Goal: Task Accomplishment & Management: Complete application form

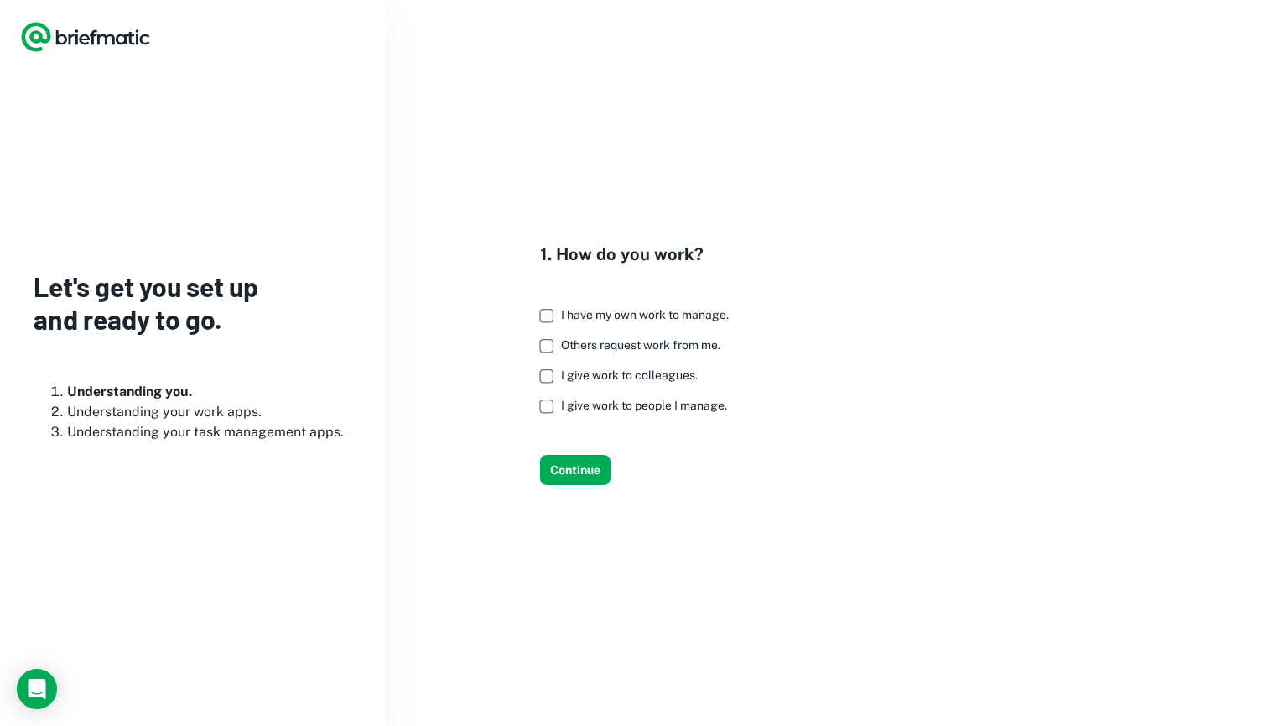
click at [668, 376] on span "I give work to colleagues." at bounding box center [629, 374] width 137 height 13
click at [657, 352] on label "Others request work from me." at bounding box center [630, 346] width 198 height 30
click at [651, 362] on label "I give work to colleagues." at bounding box center [630, 376] width 198 height 30
click at [652, 403] on span "I give work to people I manage." at bounding box center [644, 404] width 166 height 13
click at [653, 377] on span "I give work to colleagues." at bounding box center [629, 374] width 137 height 13
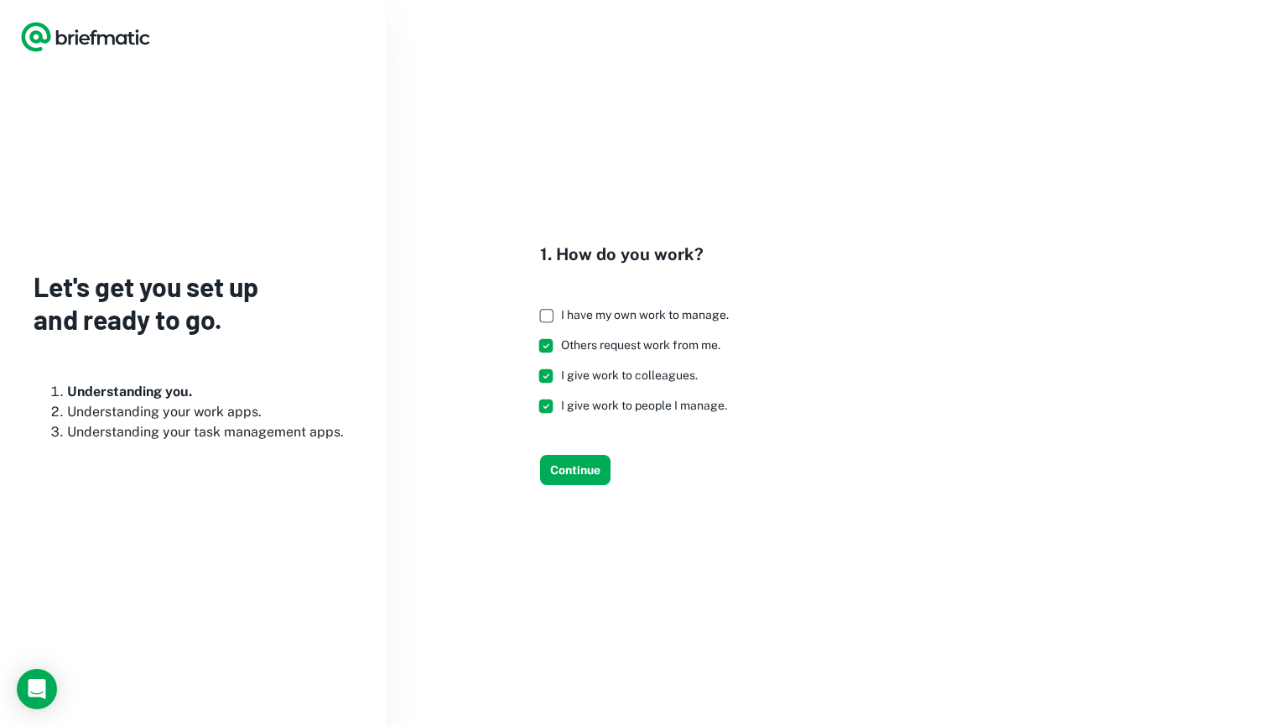
click at [668, 347] on span "Others request work from me." at bounding box center [640, 344] width 159 height 13
click at [658, 316] on span "I have my own work to manage." at bounding box center [645, 314] width 168 height 13
click at [582, 469] on button "Continue" at bounding box center [575, 470] width 70 height 30
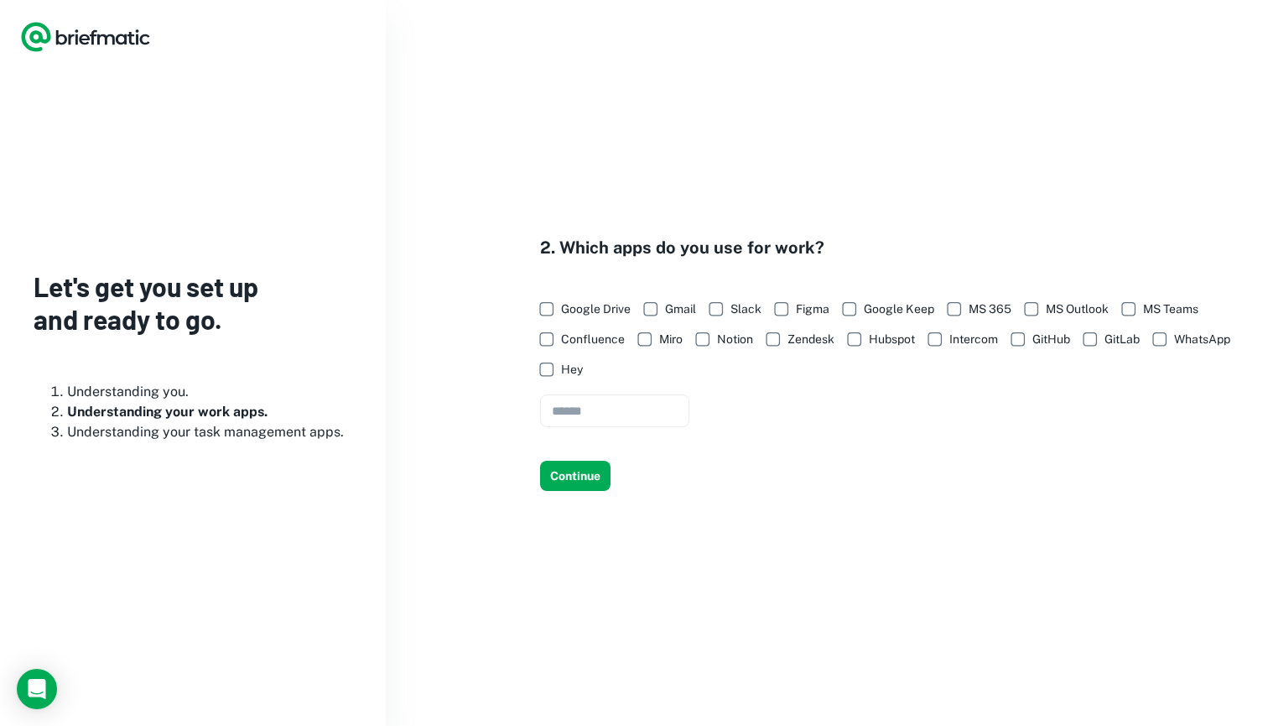
click at [586, 308] on span "Google Drive" at bounding box center [596, 308] width 70 height 18
click at [595, 481] on button "Continue" at bounding box center [575, 476] width 70 height 30
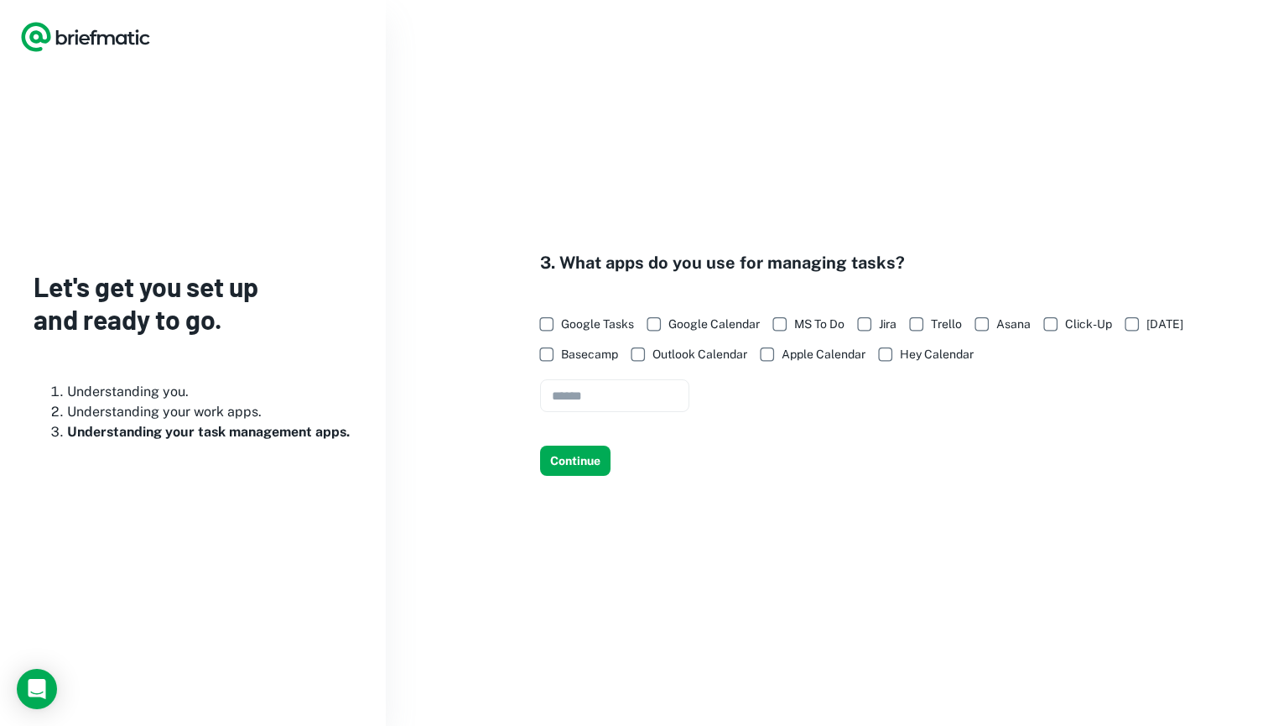
click at [610, 326] on span "Google Tasks" at bounding box center [597, 324] width 73 height 18
click at [687, 321] on span "Google Calendar" at bounding box center [714, 324] width 91 height 18
click at [579, 458] on button "Continue" at bounding box center [575, 460] width 70 height 30
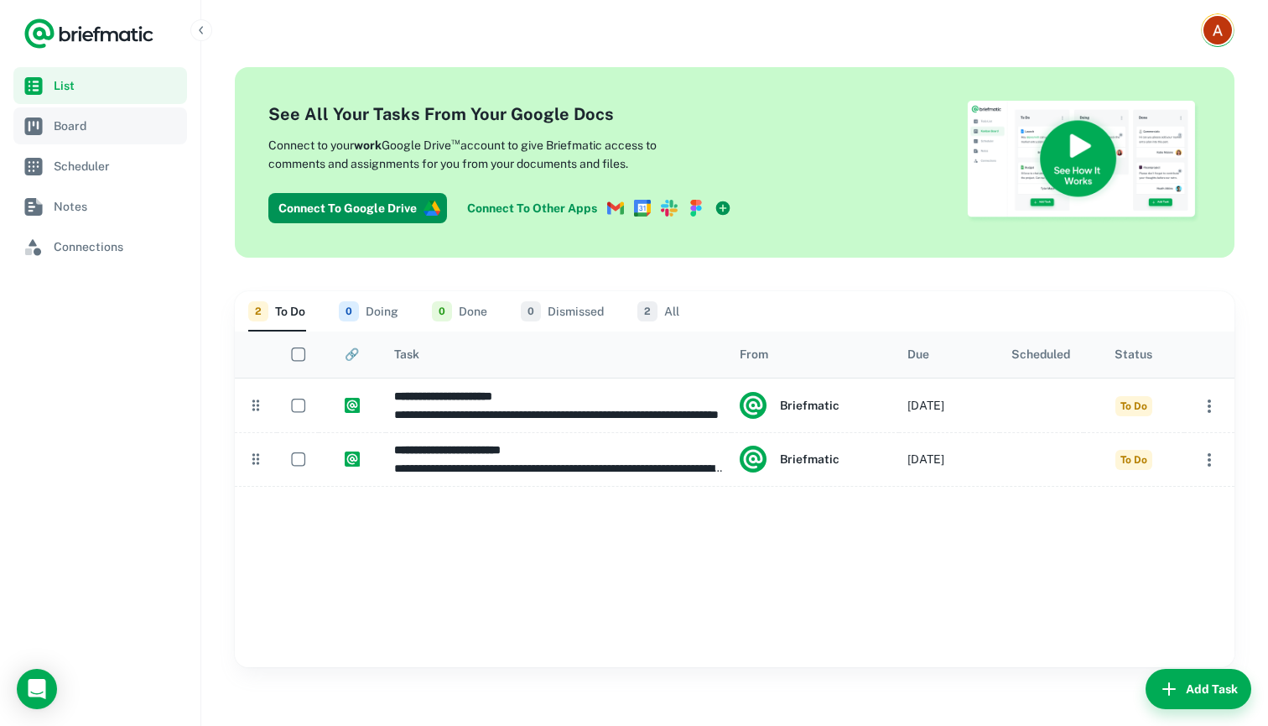
click at [123, 120] on span "Board" at bounding box center [117, 126] width 127 height 18
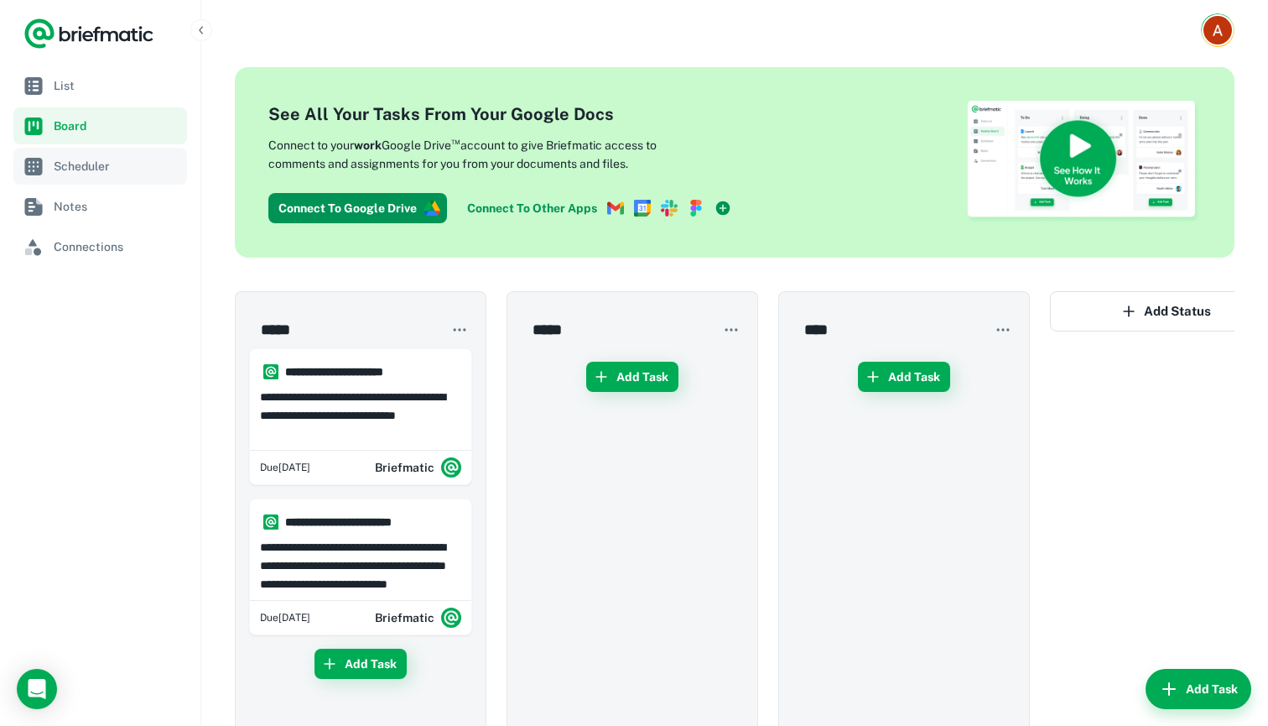
click at [113, 155] on link "Scheduler" at bounding box center [100, 166] width 174 height 37
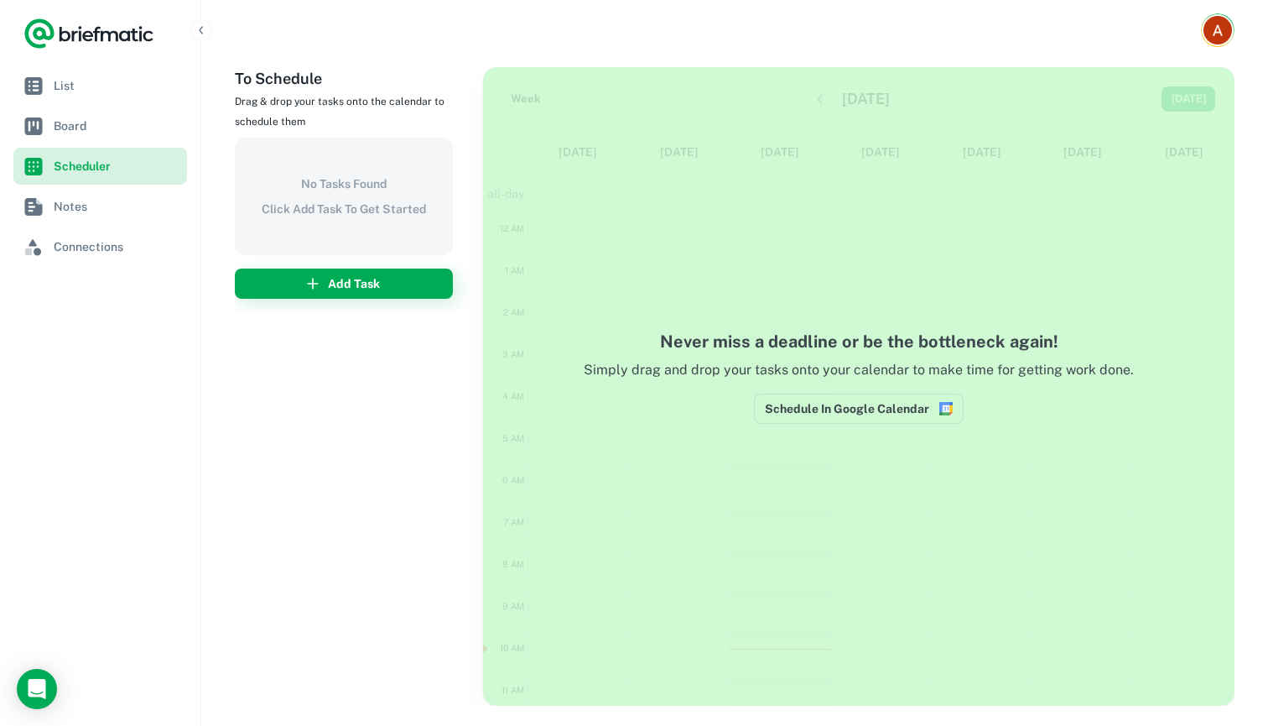
scroll to position [252, 0]
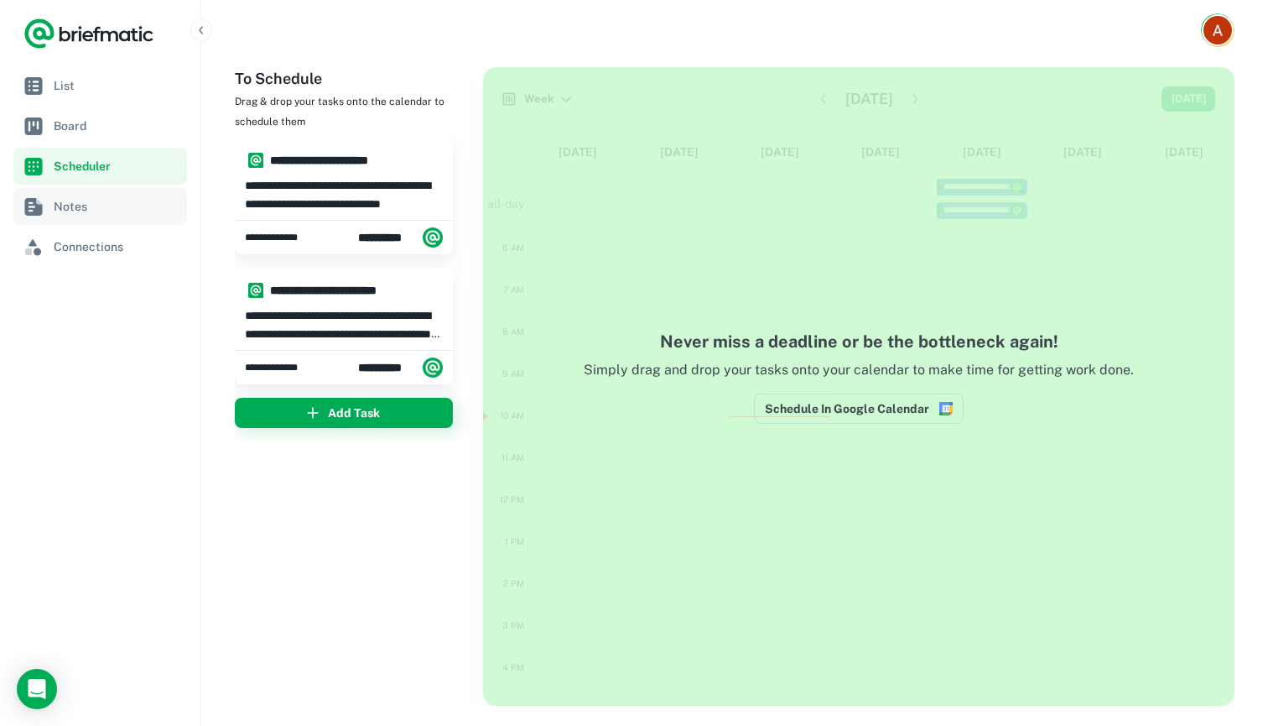
click at [107, 210] on span "Notes" at bounding box center [117, 206] width 127 height 18
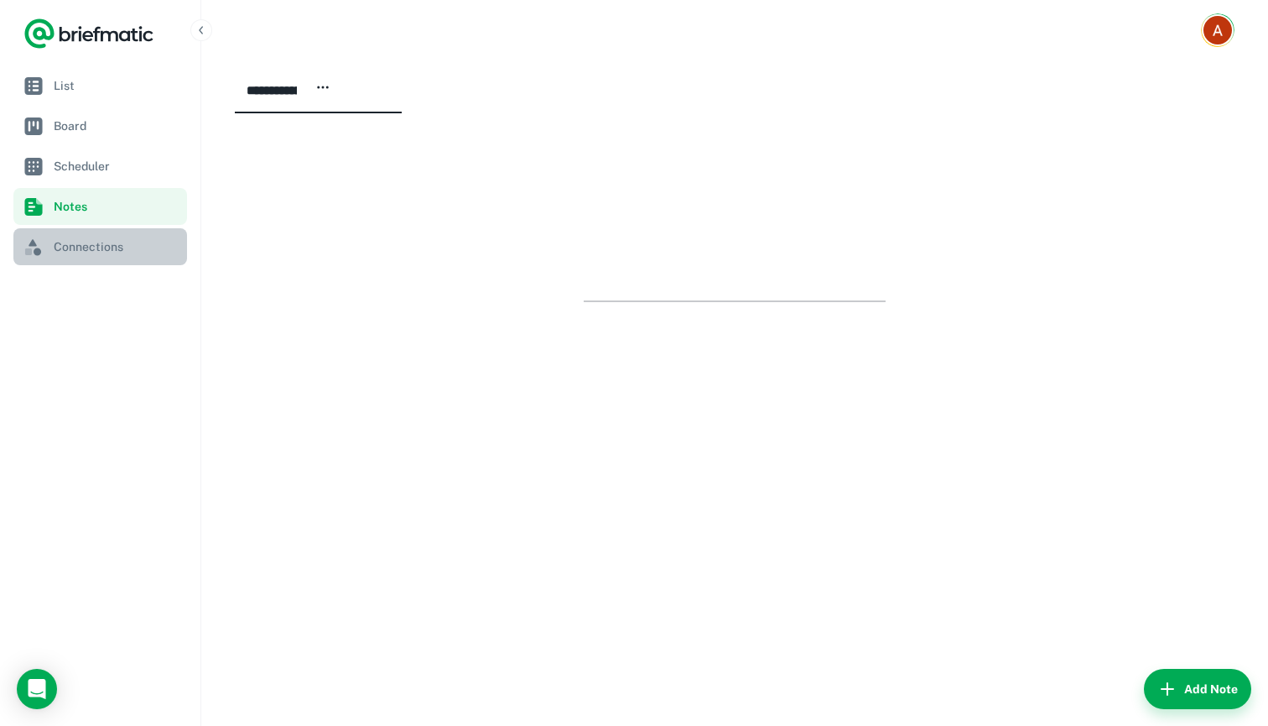
click at [107, 246] on span "Connections" at bounding box center [117, 246] width 127 height 18
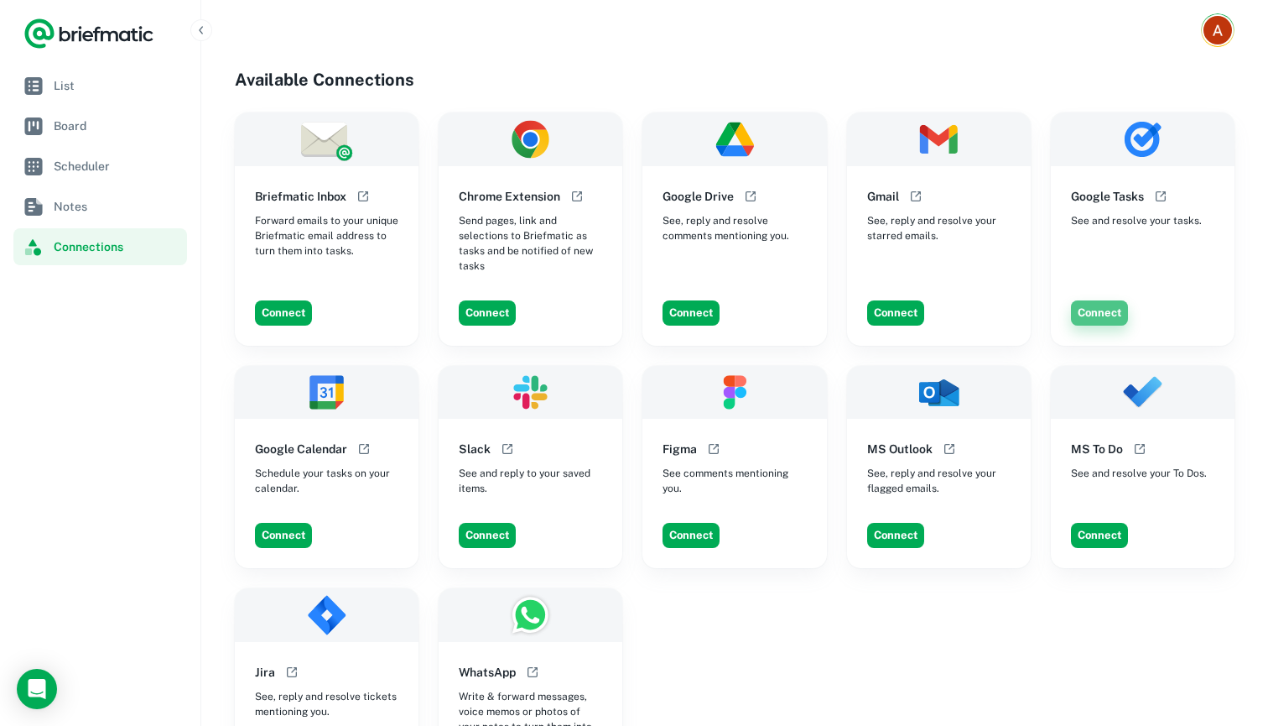
click at [1105, 307] on button "Connect" at bounding box center [1099, 312] width 57 height 25
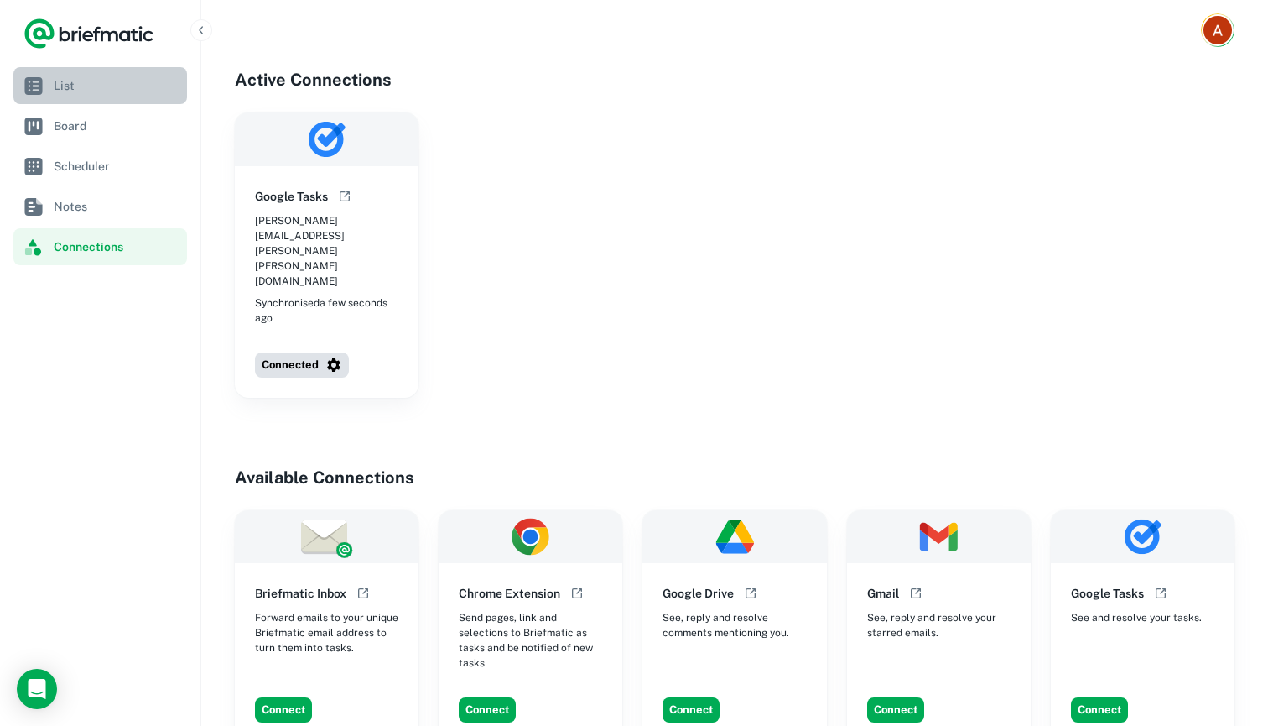
click at [93, 98] on link "List" at bounding box center [100, 85] width 174 height 37
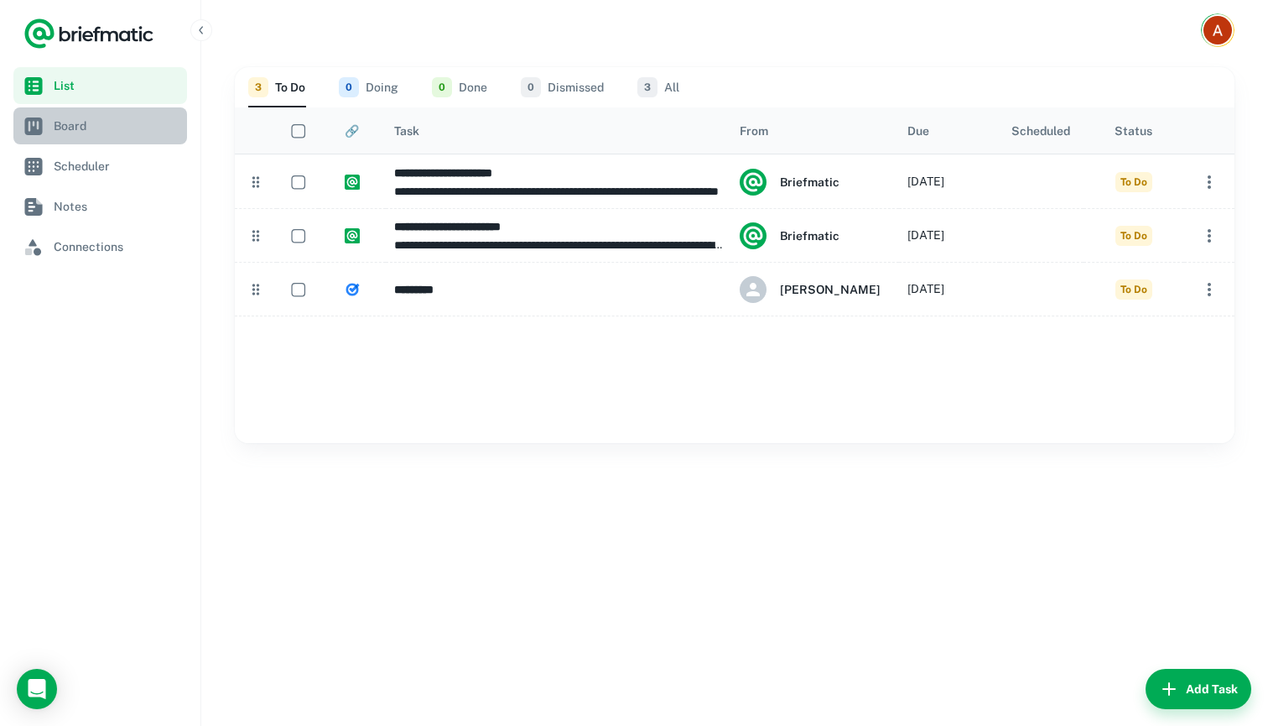
click at [91, 132] on span "Board" at bounding box center [117, 126] width 127 height 18
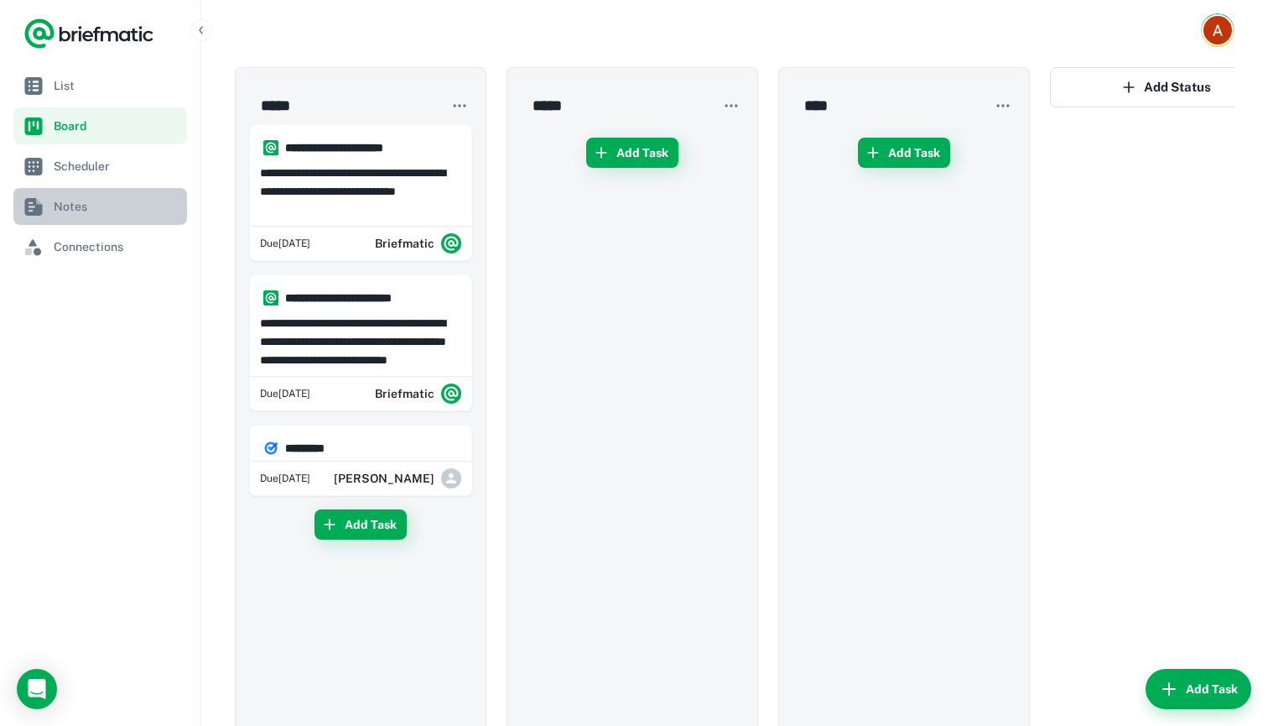
click at [111, 216] on link "Notes" at bounding box center [100, 206] width 174 height 37
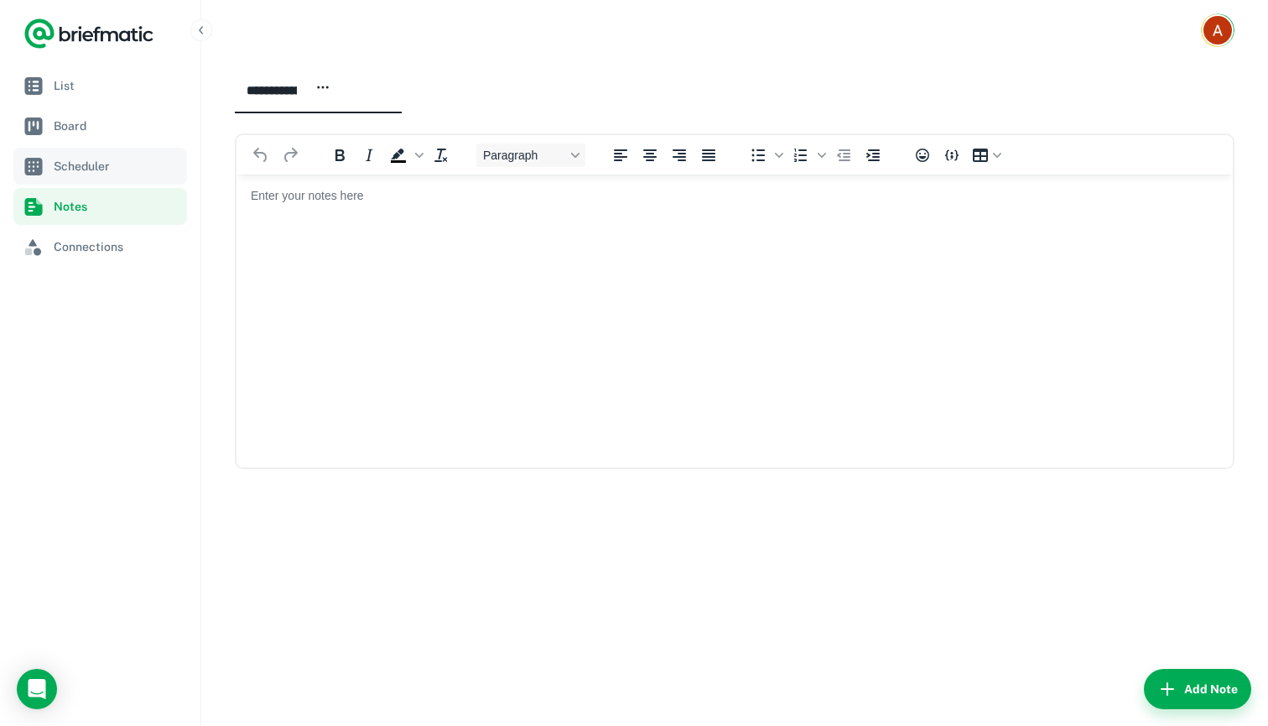
click at [111, 174] on span "Scheduler" at bounding box center [117, 166] width 127 height 18
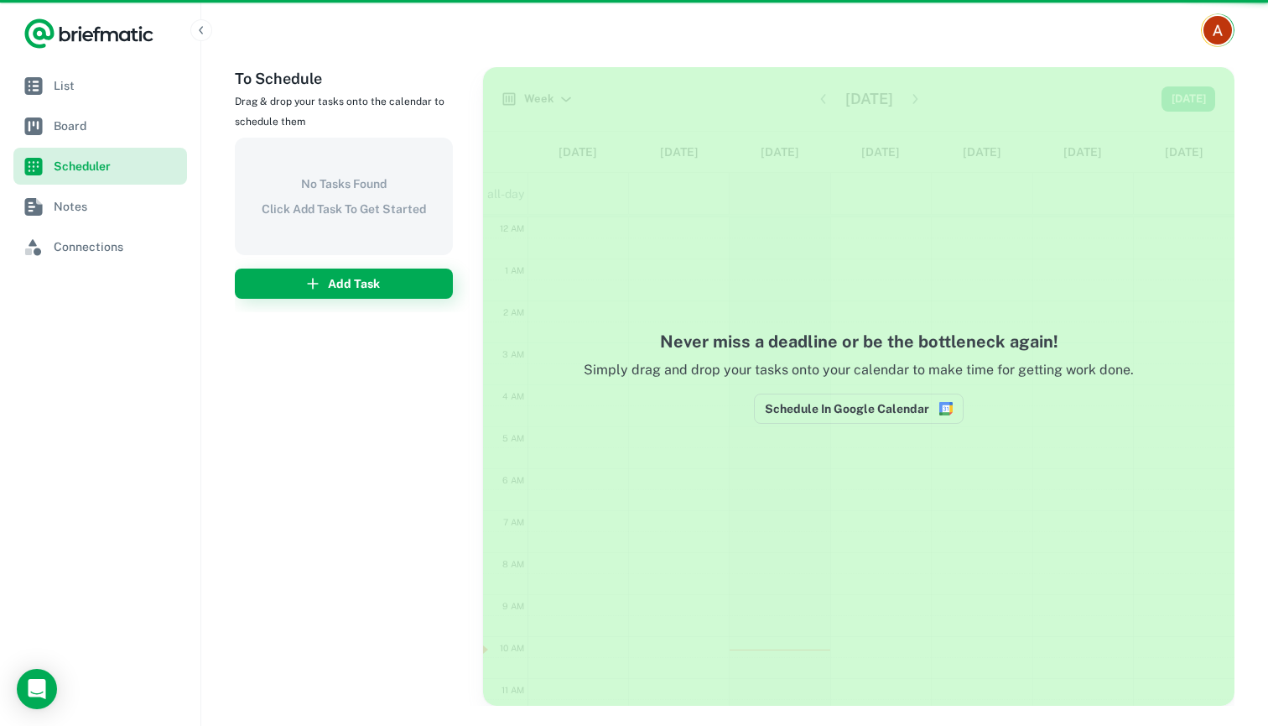
scroll to position [252, 0]
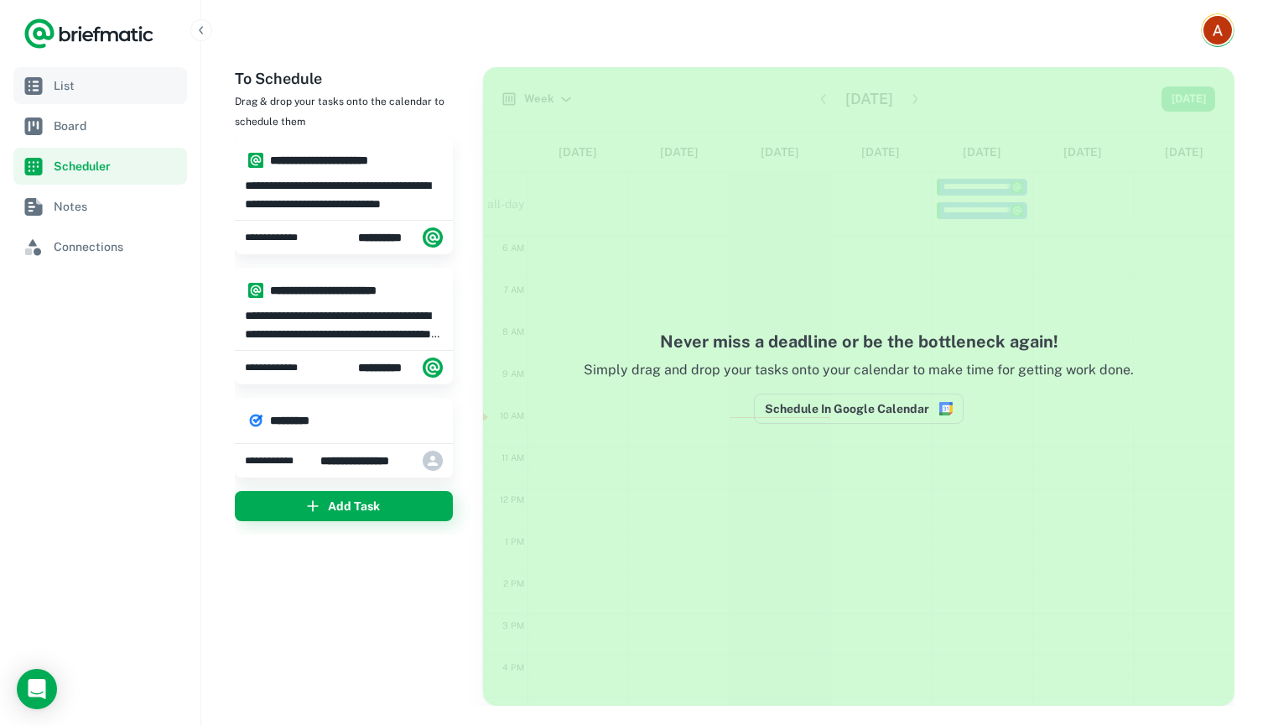
click at [108, 80] on span "List" at bounding box center [117, 85] width 127 height 18
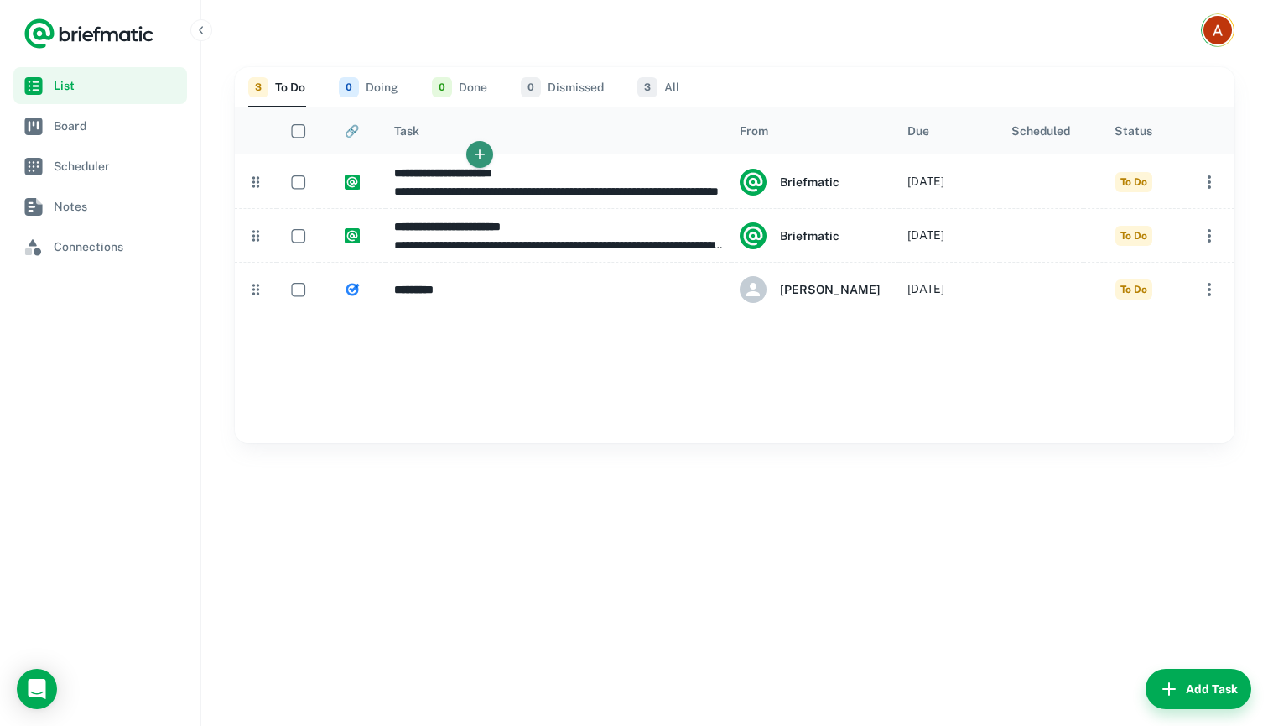
click at [483, 164] on button "button" at bounding box center [479, 154] width 27 height 27
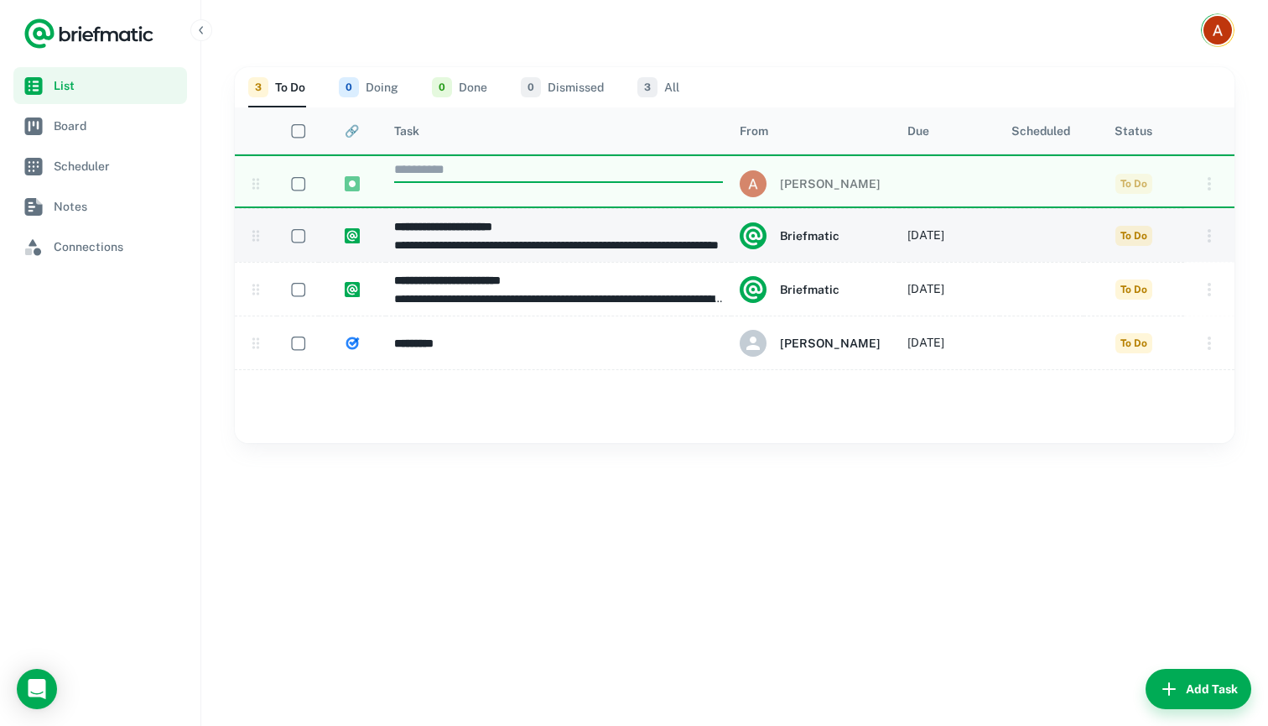
click at [447, 216] on div "**********" at bounding box center [559, 235] width 346 height 54
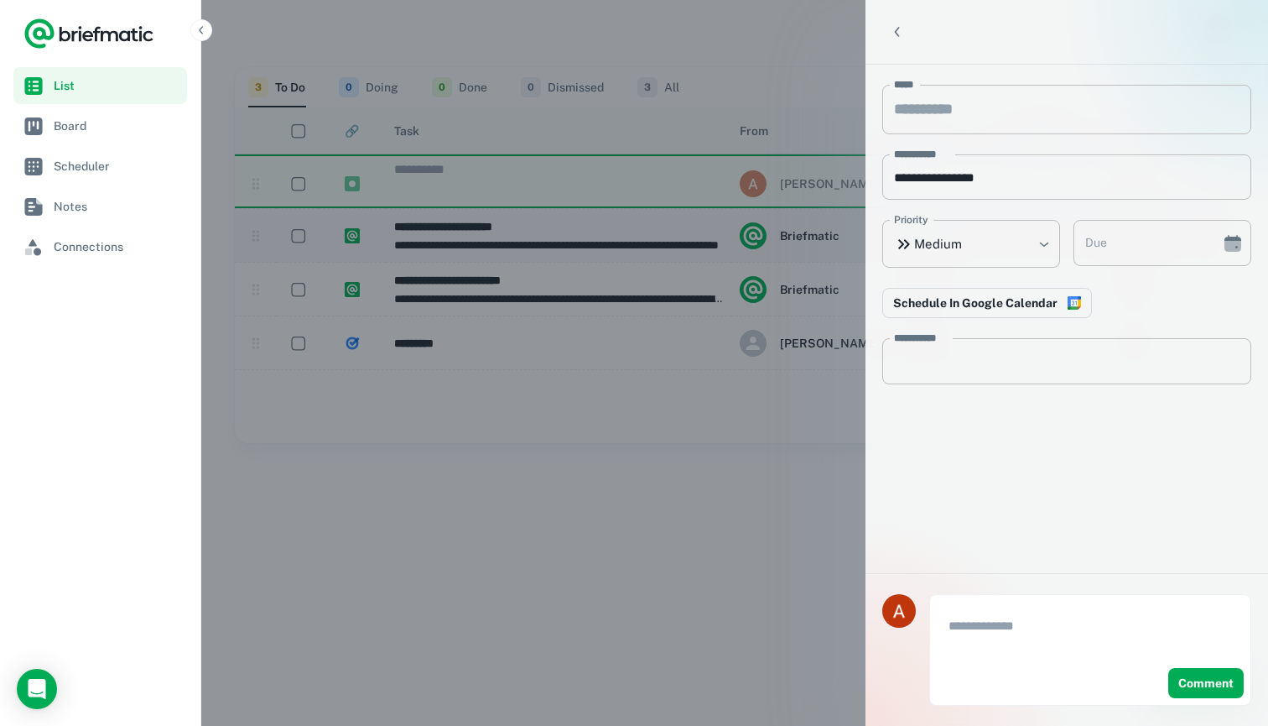
type input "**********"
type textarea "**********"
type input "**********"
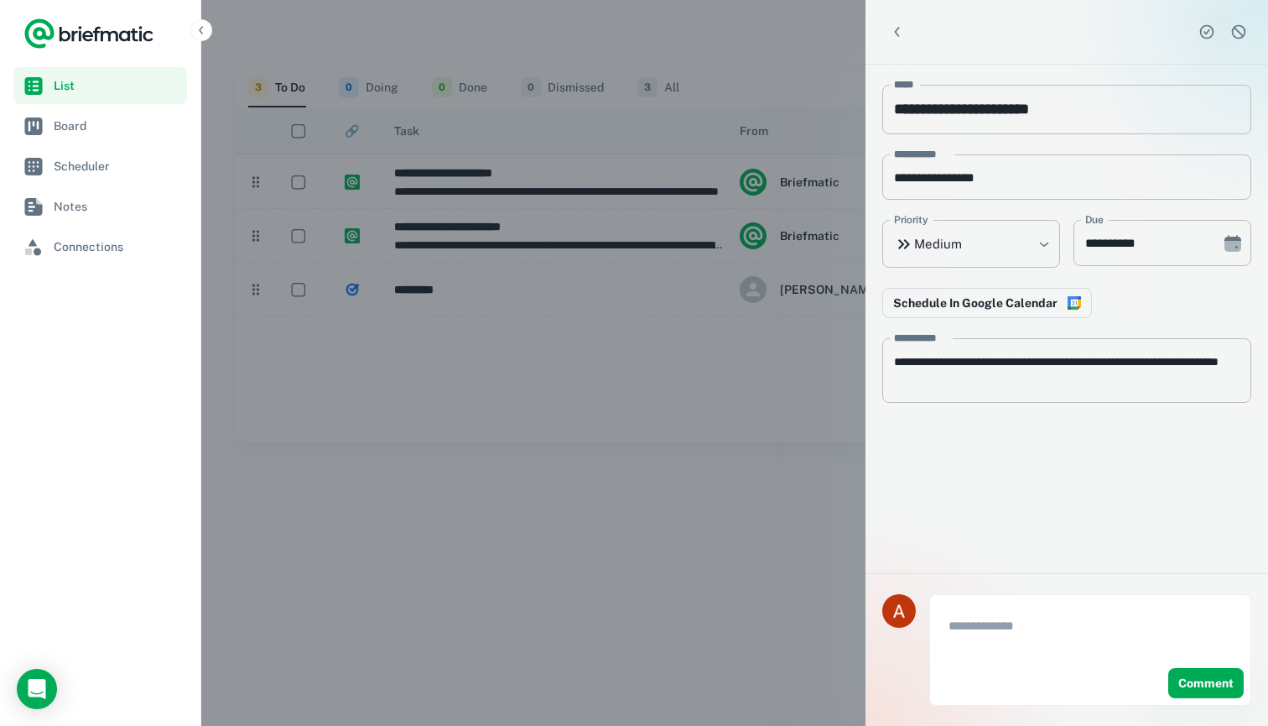
click at [695, 478] on div at bounding box center [634, 363] width 1268 height 726
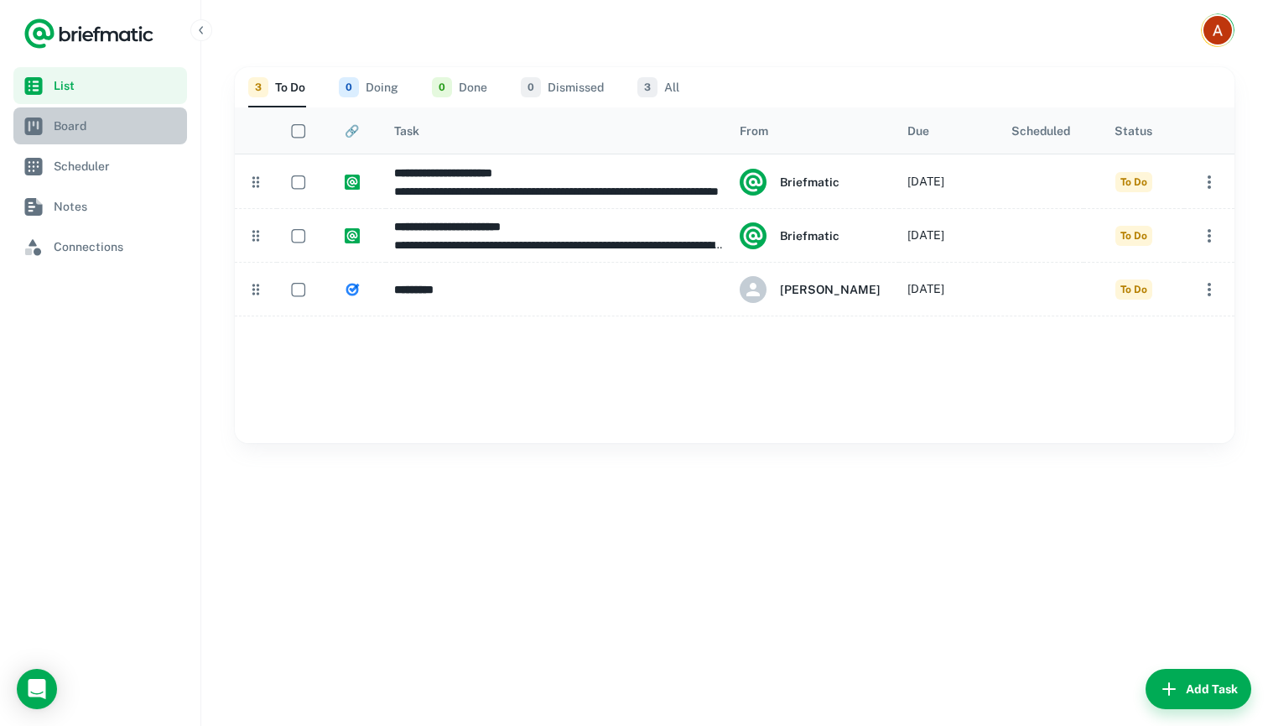
click at [86, 126] on span "Board" at bounding box center [117, 126] width 127 height 18
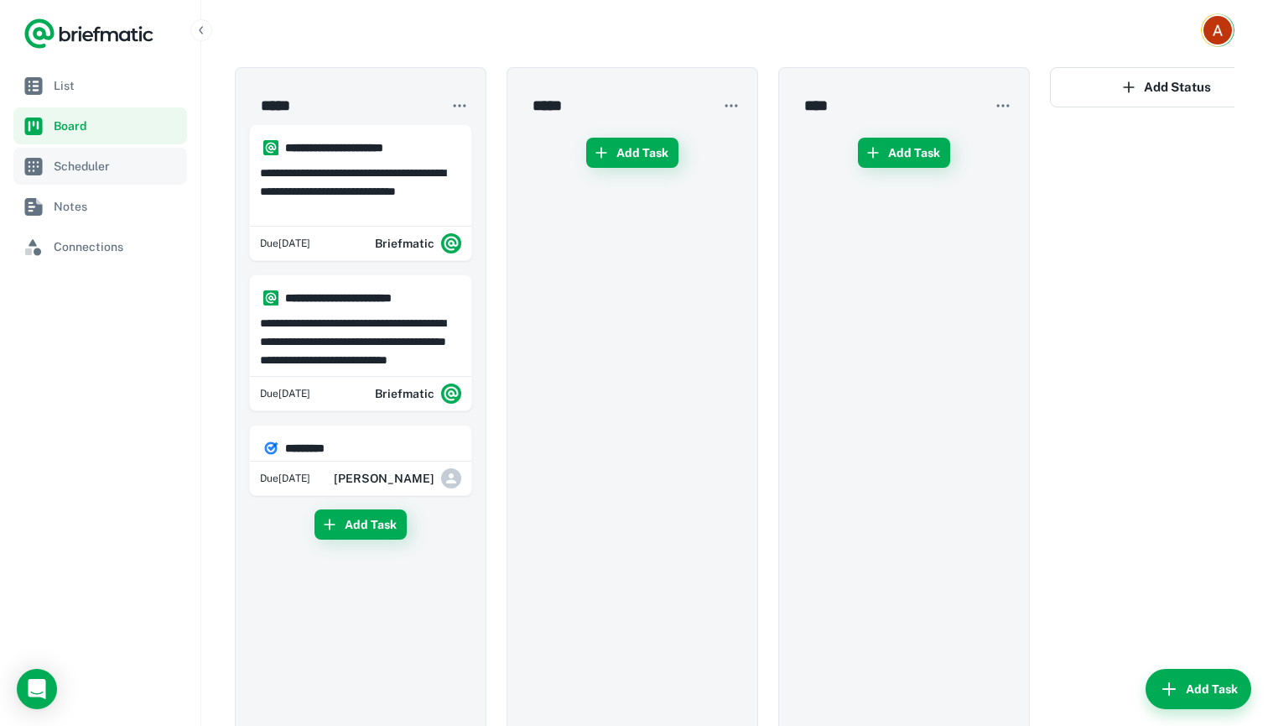
click at [89, 169] on span "Scheduler" at bounding box center [117, 166] width 127 height 18
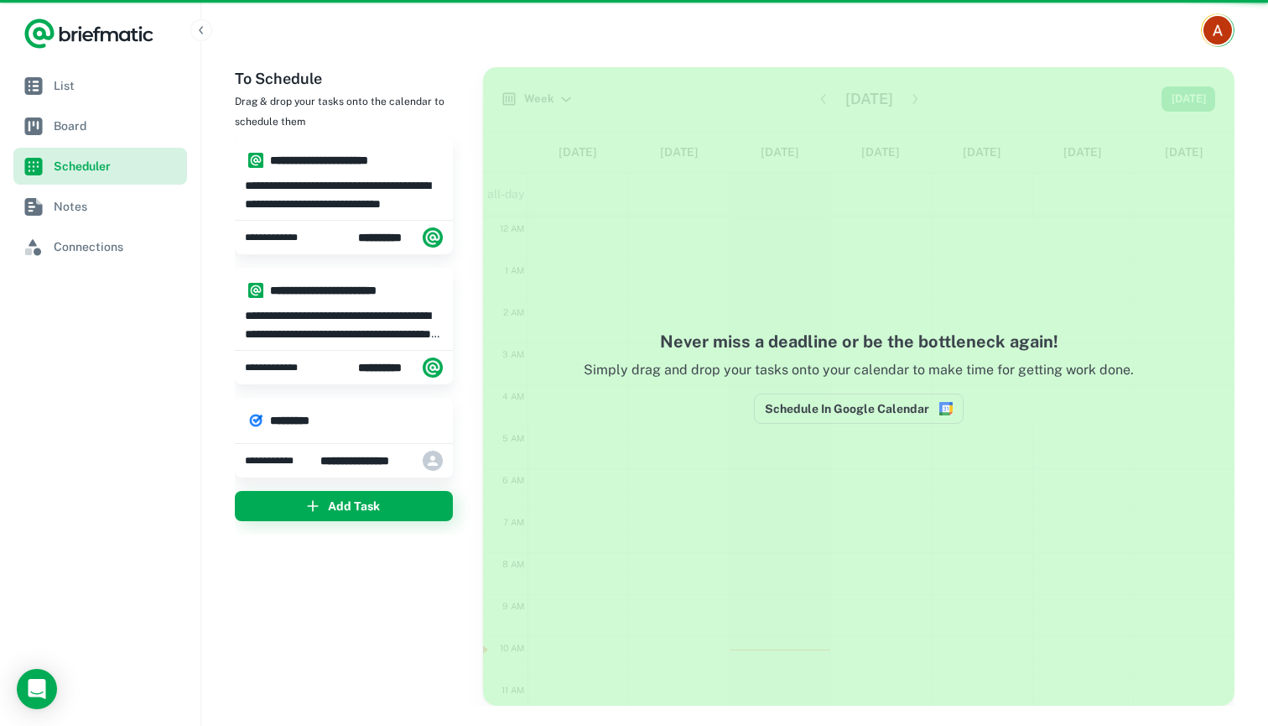
scroll to position [252, 0]
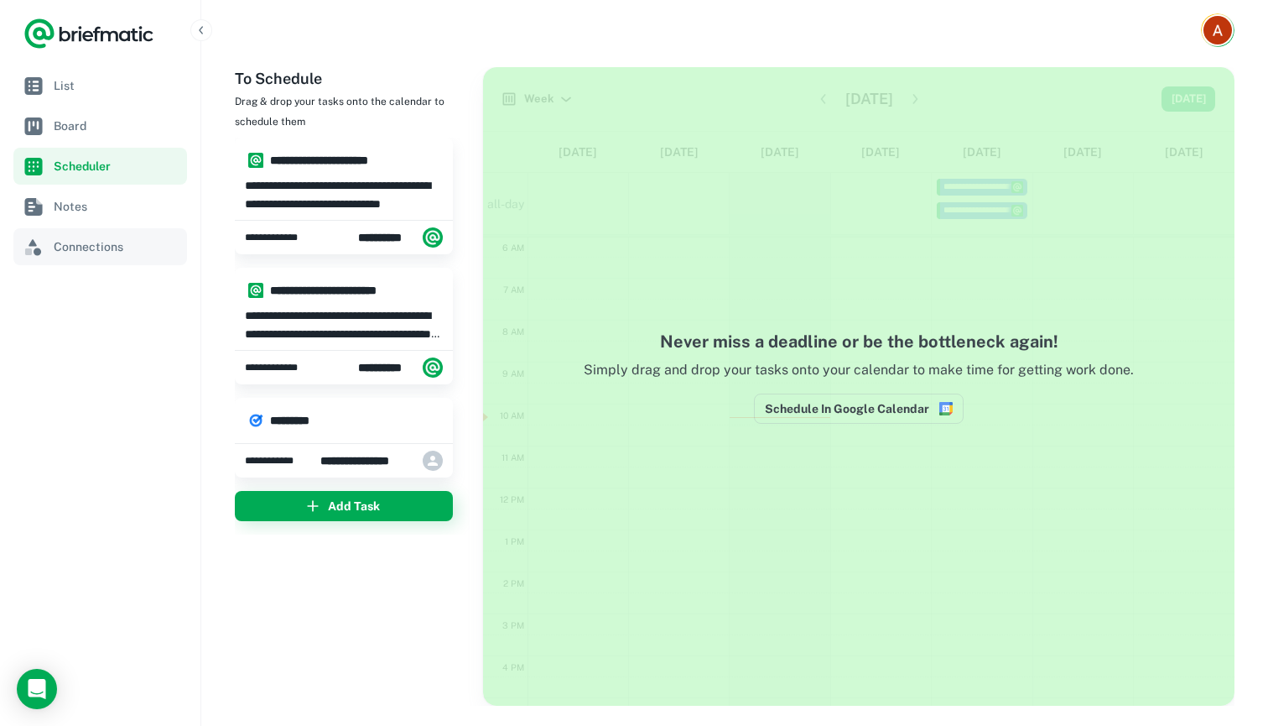
click at [96, 242] on span "Connections" at bounding box center [117, 246] width 127 height 18
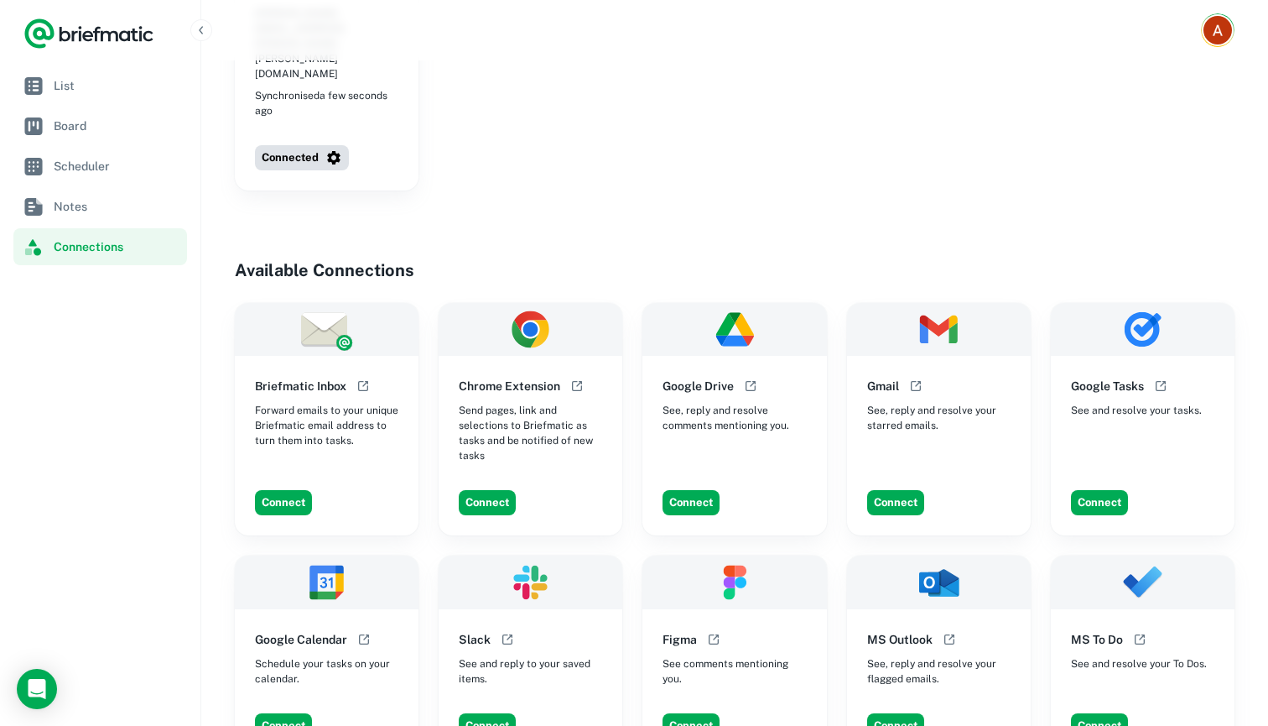
scroll to position [207, 0]
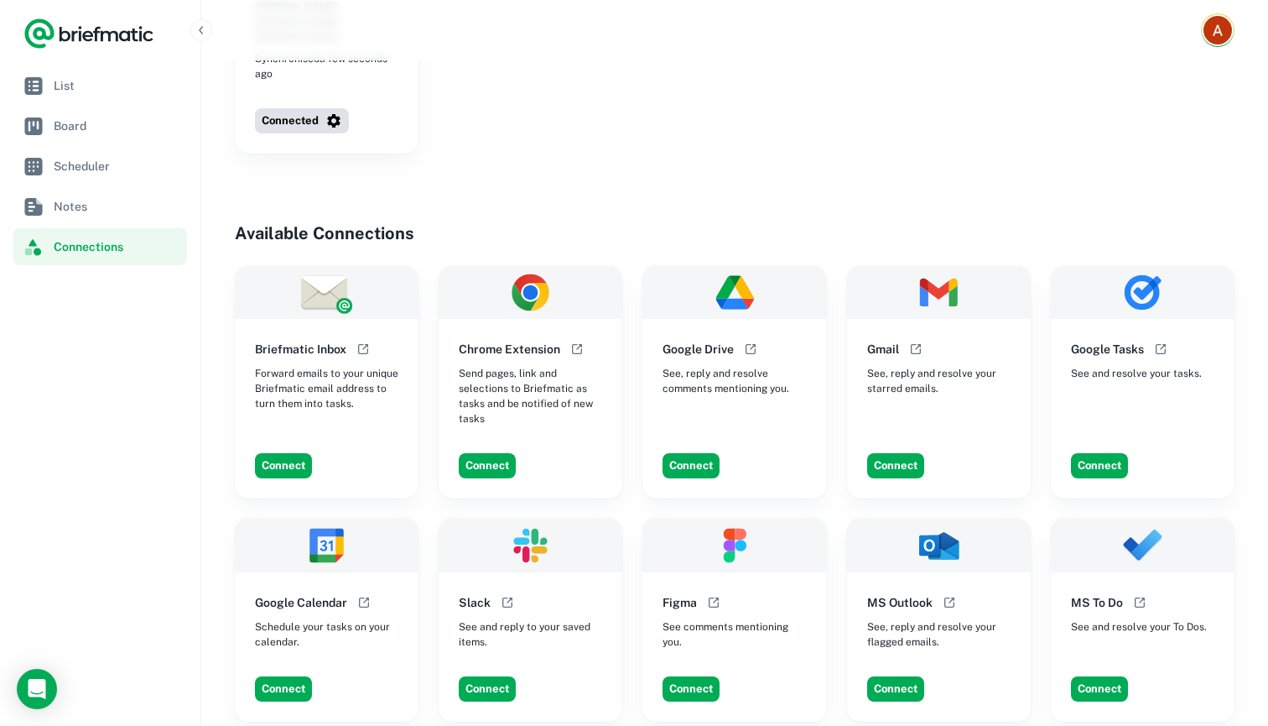
scroll to position [258, 0]
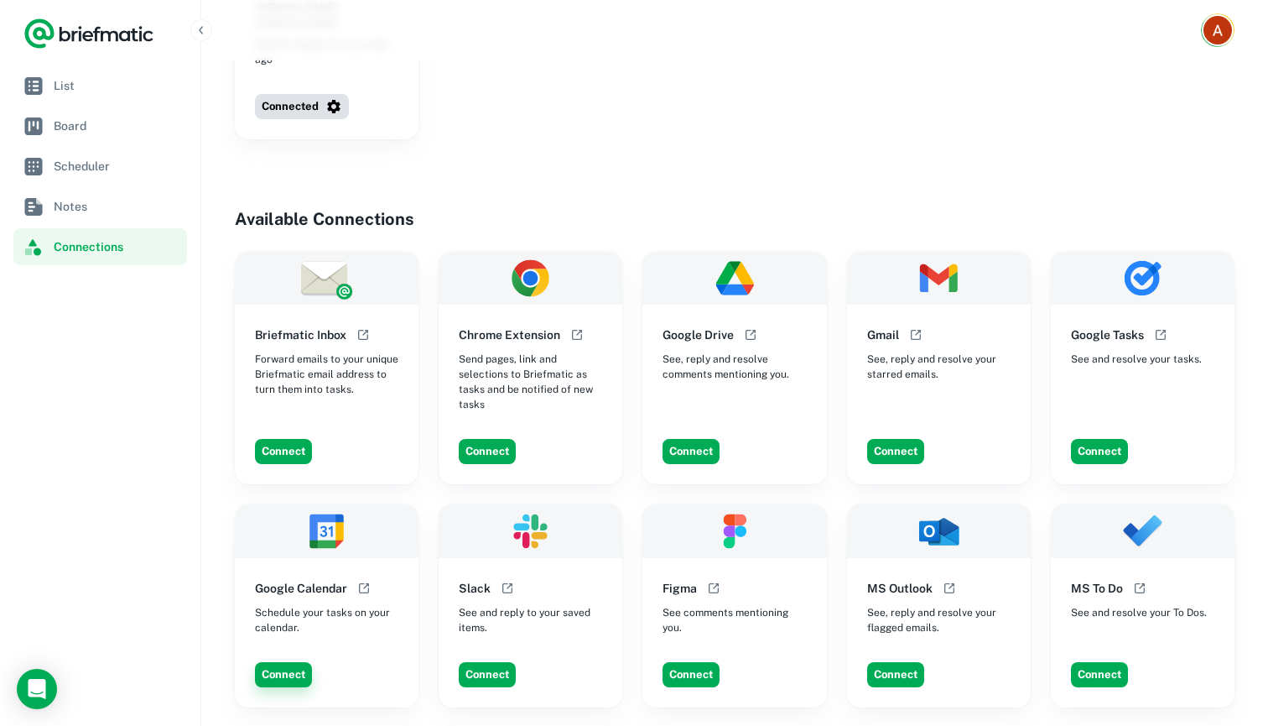
click at [299, 662] on button "Connect" at bounding box center [283, 674] width 57 height 25
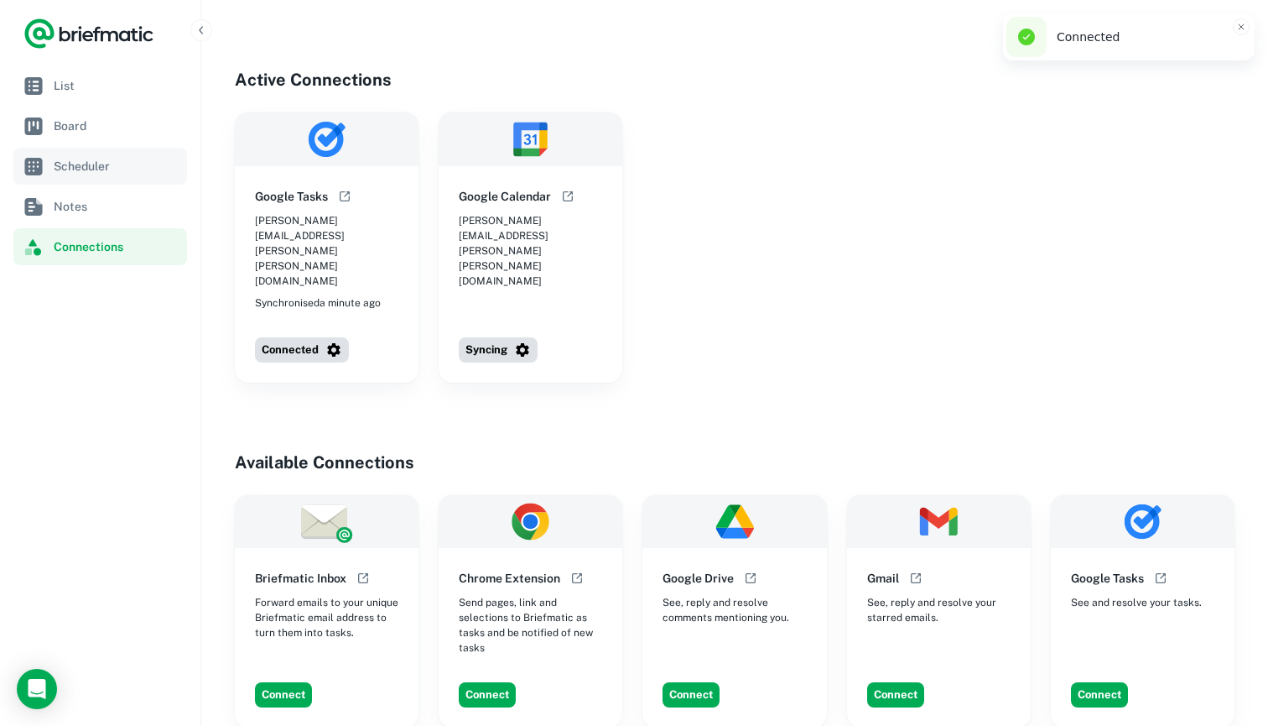
scroll to position [0, 0]
click at [95, 112] on link "Board" at bounding box center [100, 125] width 174 height 37
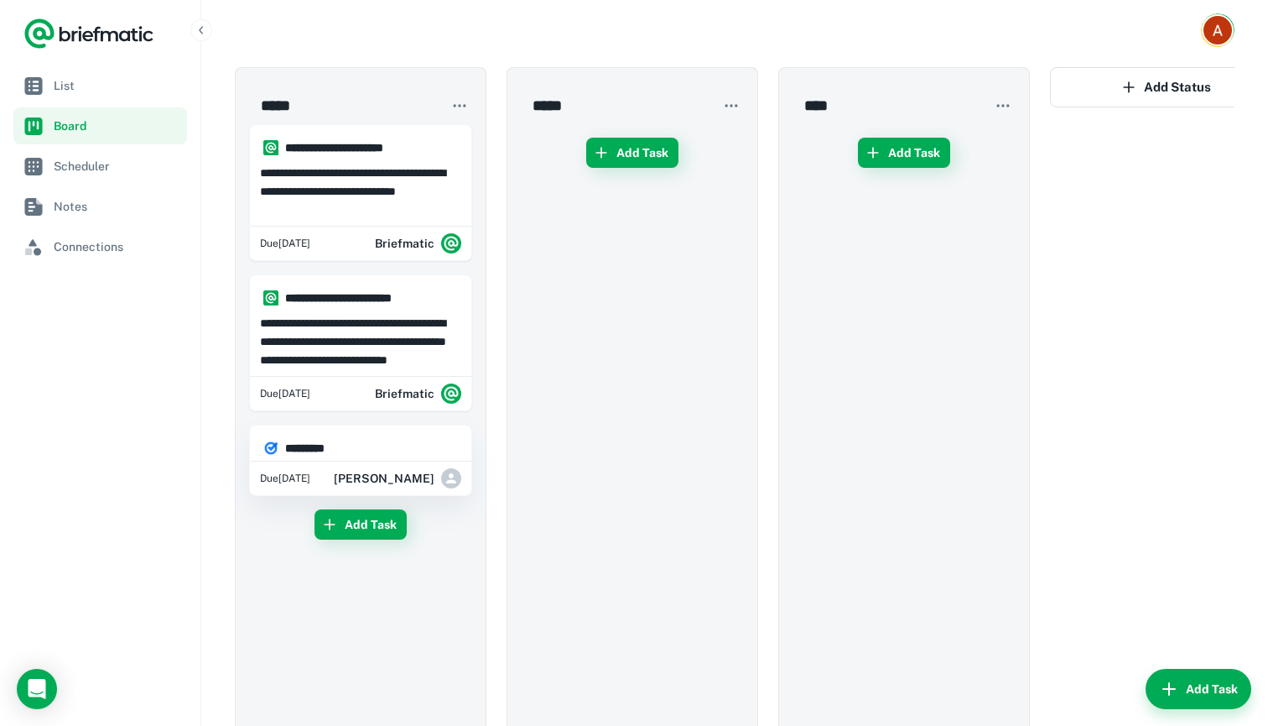
click at [328, 450] on h6 "*********" at bounding box center [368, 448] width 166 height 18
type input "**********"
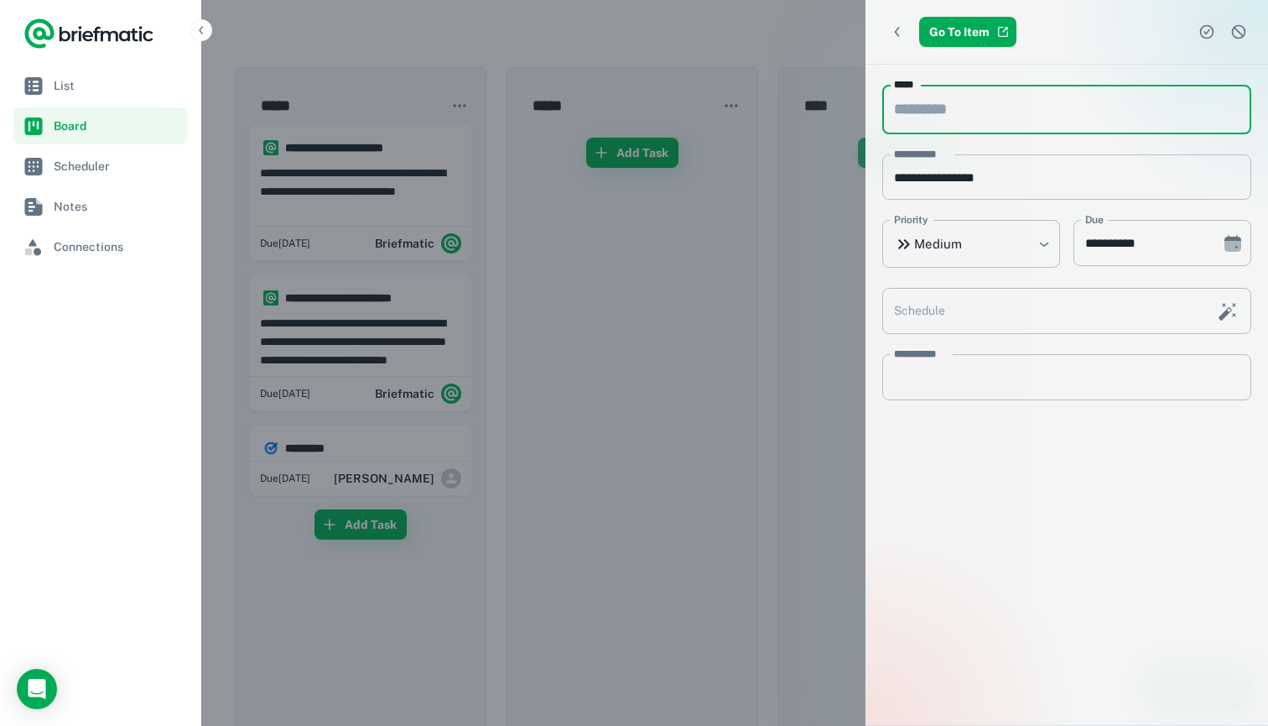
click at [961, 111] on input "*****" at bounding box center [1066, 109] width 369 height 49
click at [945, 37] on link "Go To Item" at bounding box center [967, 32] width 97 height 30
